Goal: Navigation & Orientation: Find specific page/section

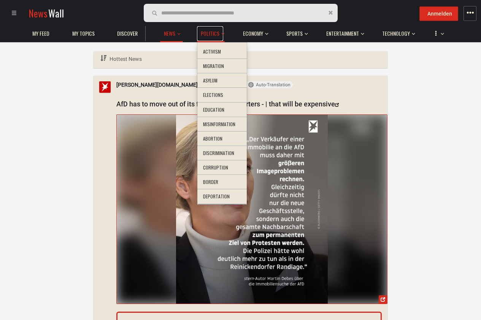
click at [208, 35] on span "Politics" at bounding box center [210, 33] width 19 height 7
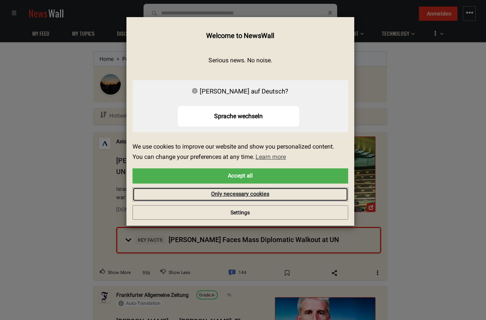
click at [200, 198] on link "Only necessary cookies" at bounding box center [241, 194] width 216 height 14
